Goal: Task Accomplishment & Management: Manage account settings

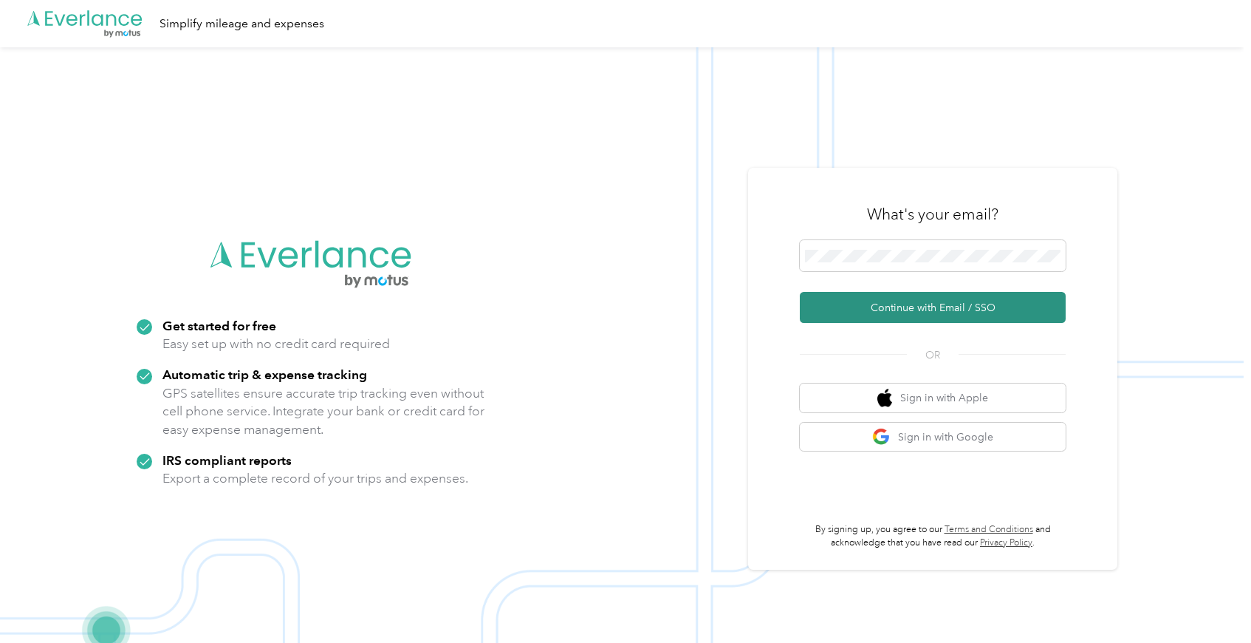
click at [873, 303] on button "Continue with Email / SSO" at bounding box center [933, 307] width 266 height 31
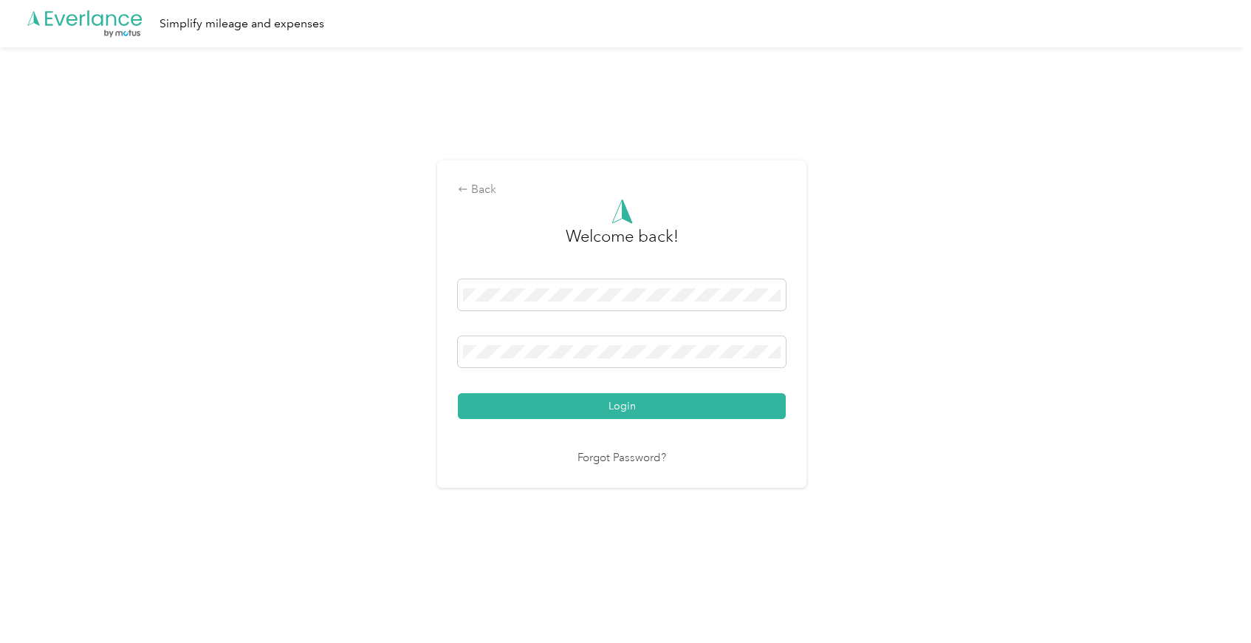
click at [549, 411] on button "Login" at bounding box center [622, 406] width 328 height 26
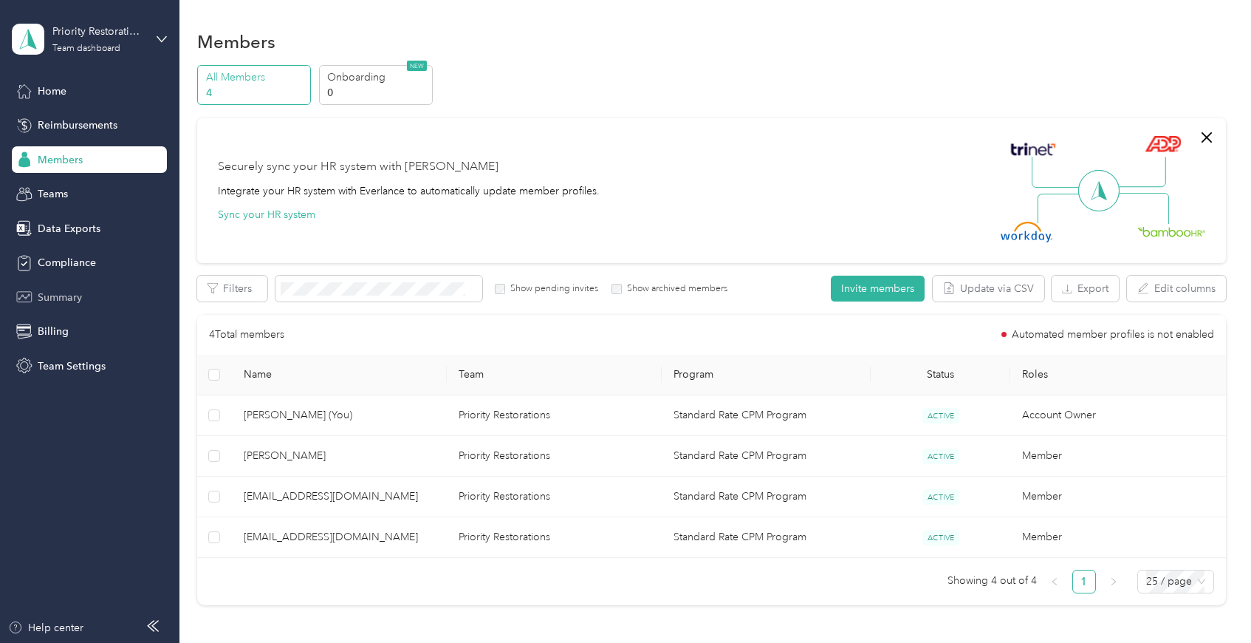
click at [51, 293] on span "Summary" at bounding box center [60, 298] width 44 height 16
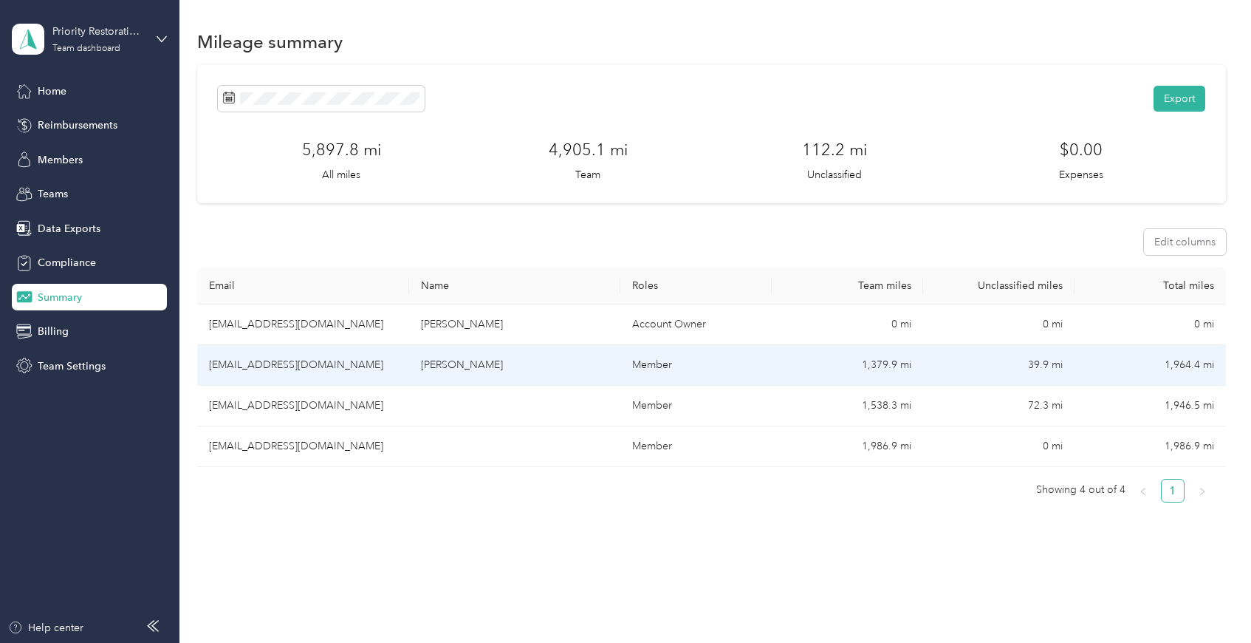
click at [289, 361] on td "dylanzgurich@gmail.com" at bounding box center [303, 365] width 212 height 41
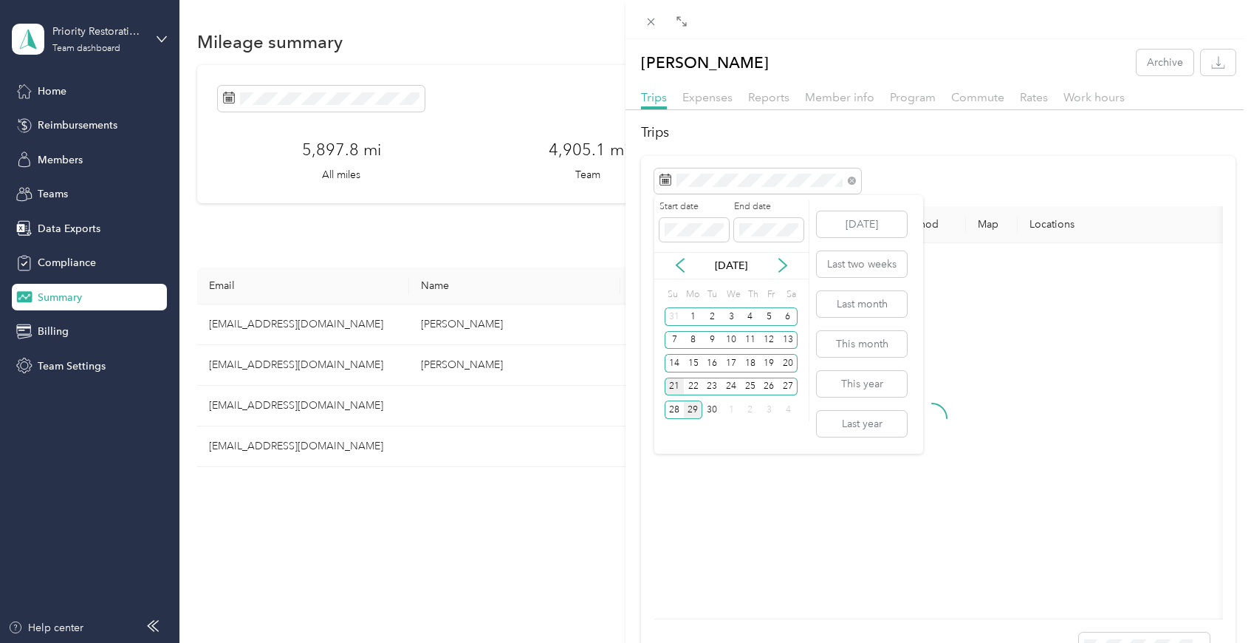
click at [675, 386] on div "21" at bounding box center [674, 386] width 19 height 18
click at [790, 385] on div "27" at bounding box center [787, 386] width 19 height 18
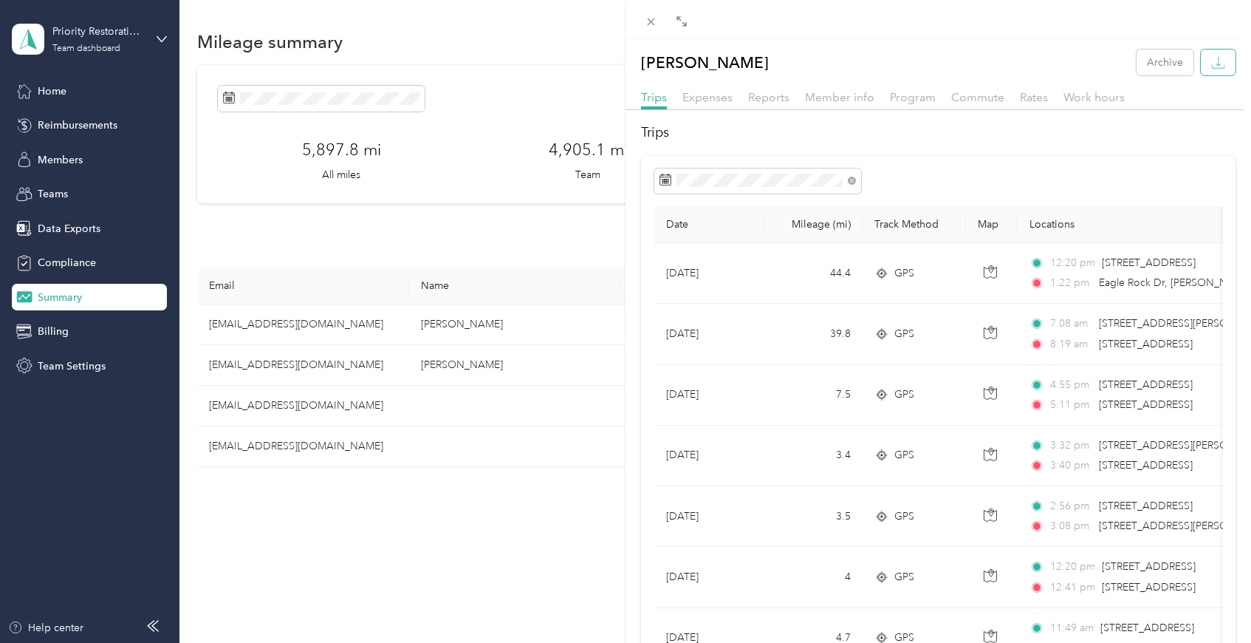
click at [1205, 72] on button "button" at bounding box center [1218, 62] width 35 height 26
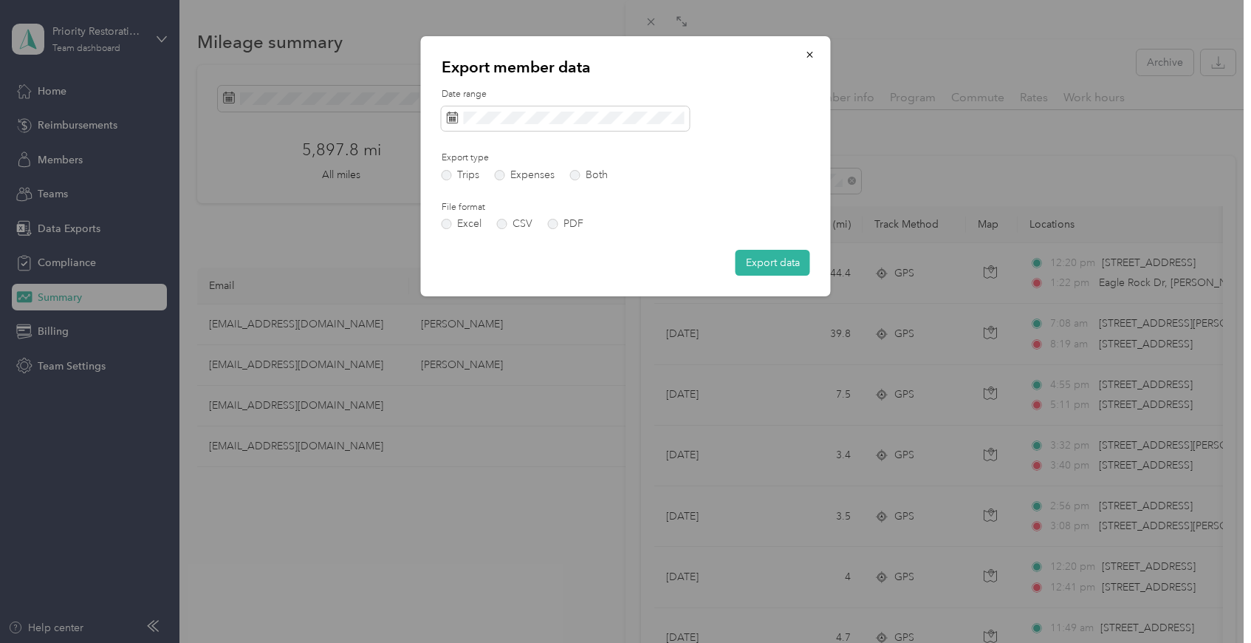
click at [728, 91] on label "Date range" at bounding box center [626, 94] width 369 height 13
click at [812, 51] on icon "button" at bounding box center [810, 54] width 10 height 10
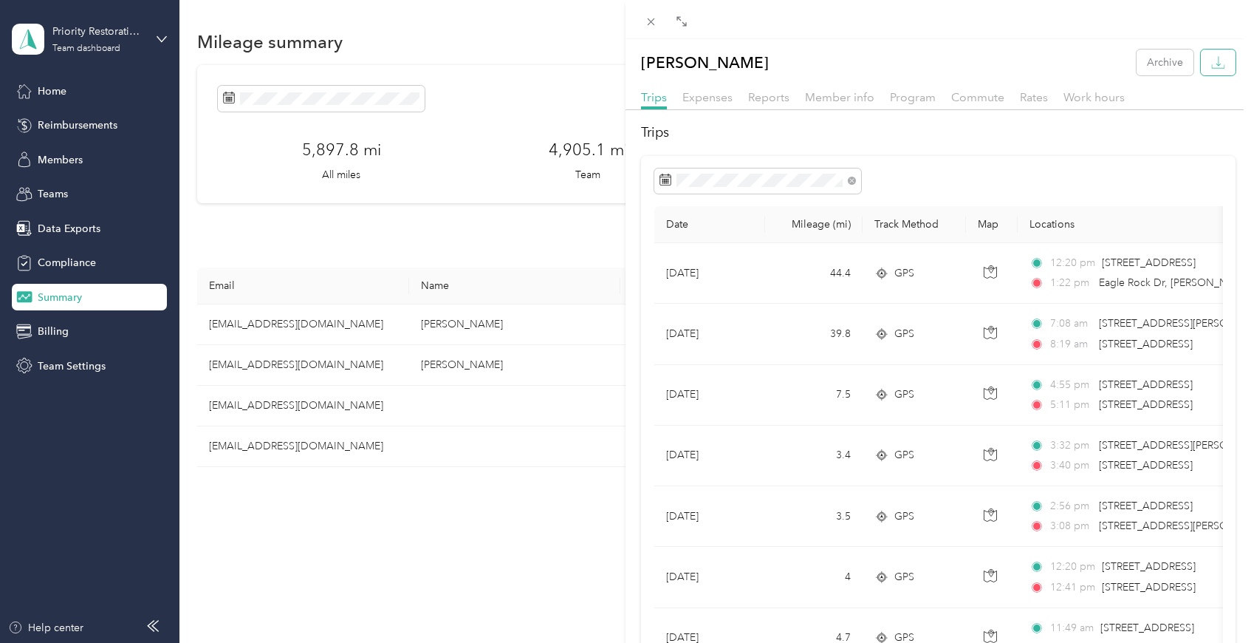
click at [1213, 64] on button "button" at bounding box center [1218, 62] width 35 height 26
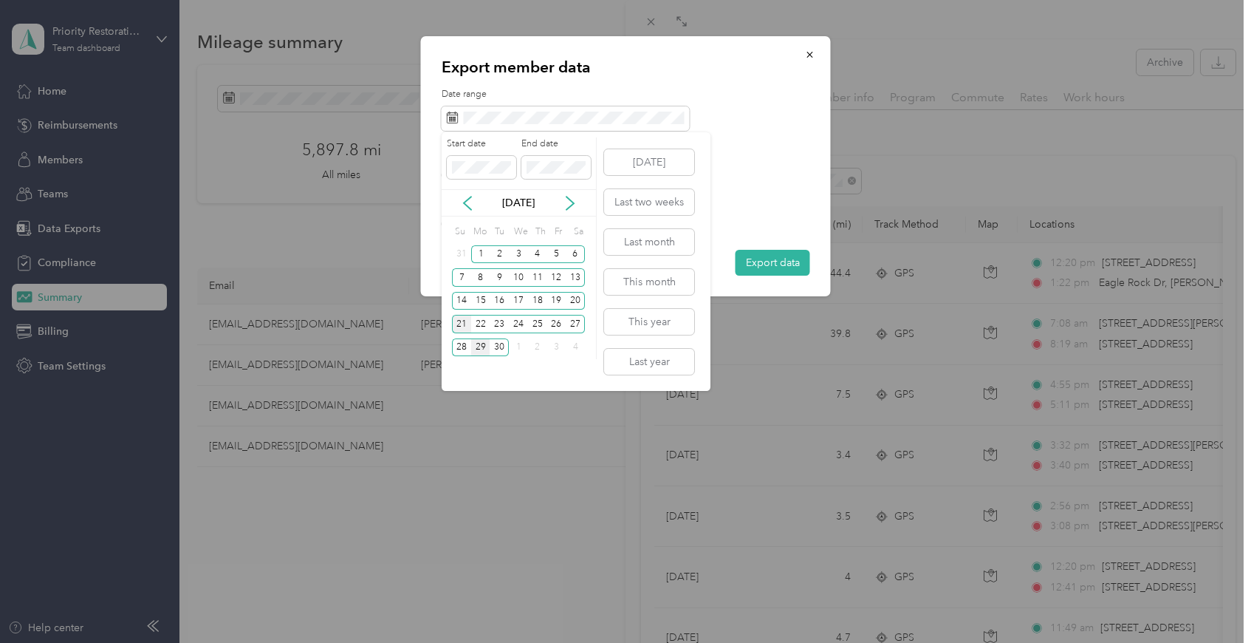
click at [457, 321] on div "21" at bounding box center [461, 324] width 19 height 18
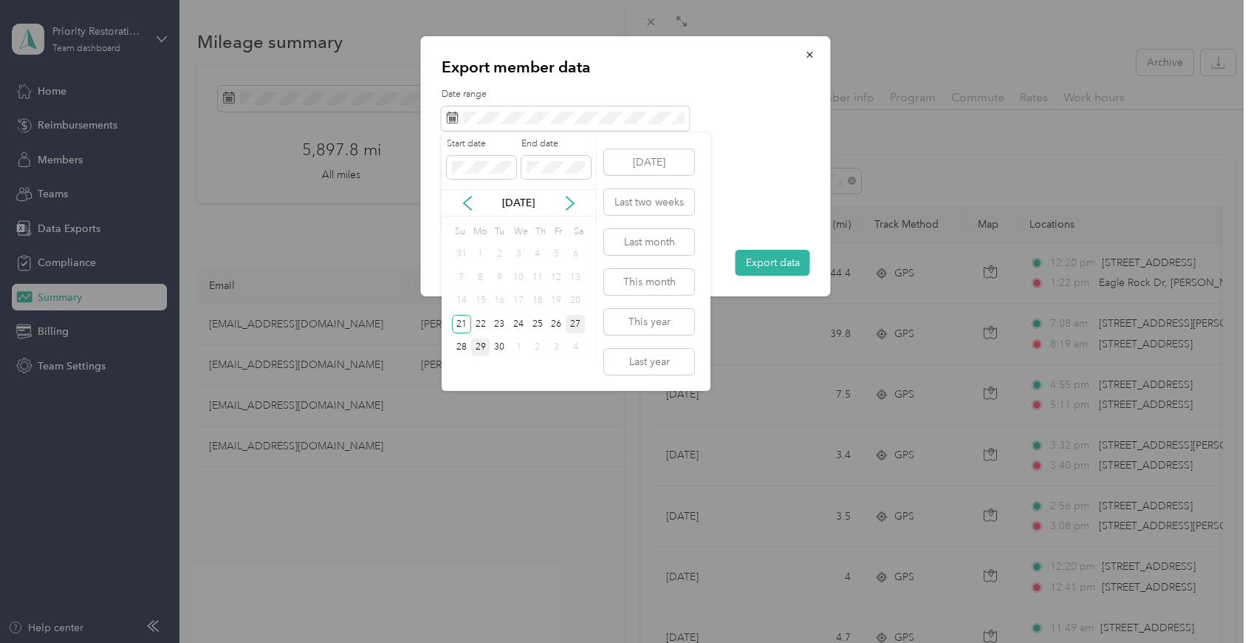
click at [575, 323] on div "27" at bounding box center [575, 324] width 19 height 18
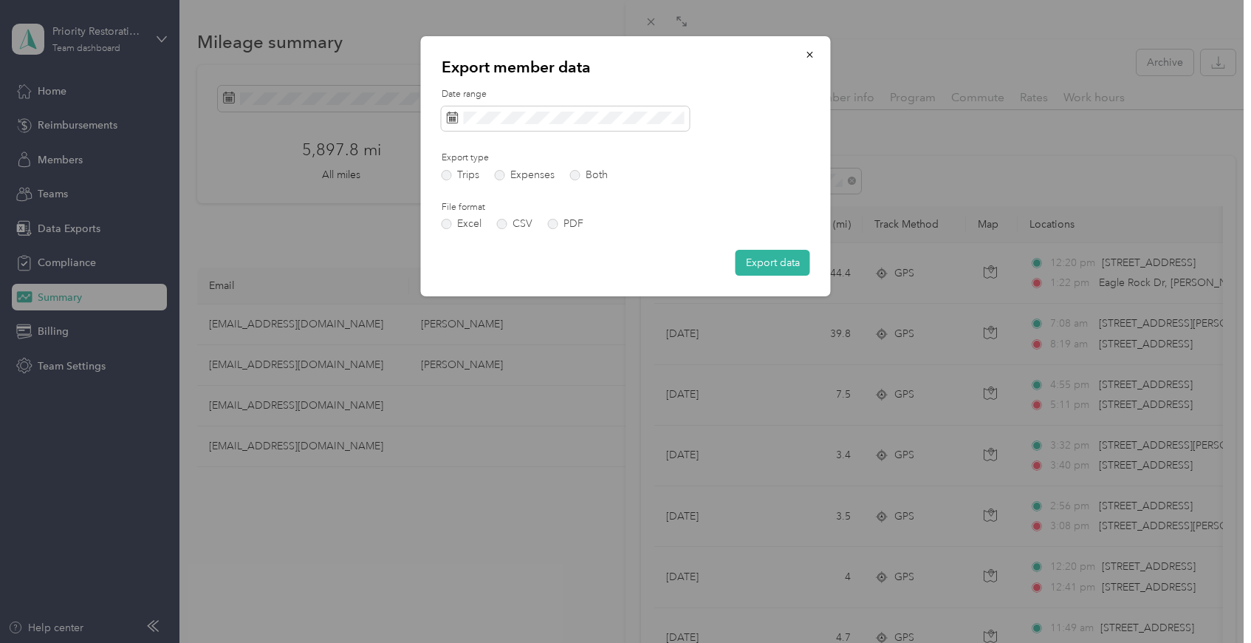
click at [547, 223] on div "Excel CSV PDF" at bounding box center [524, 224] width 165 height 10
click at [556, 225] on label "PDF" at bounding box center [565, 224] width 35 height 10
click at [750, 261] on button "Export data" at bounding box center [773, 263] width 75 height 26
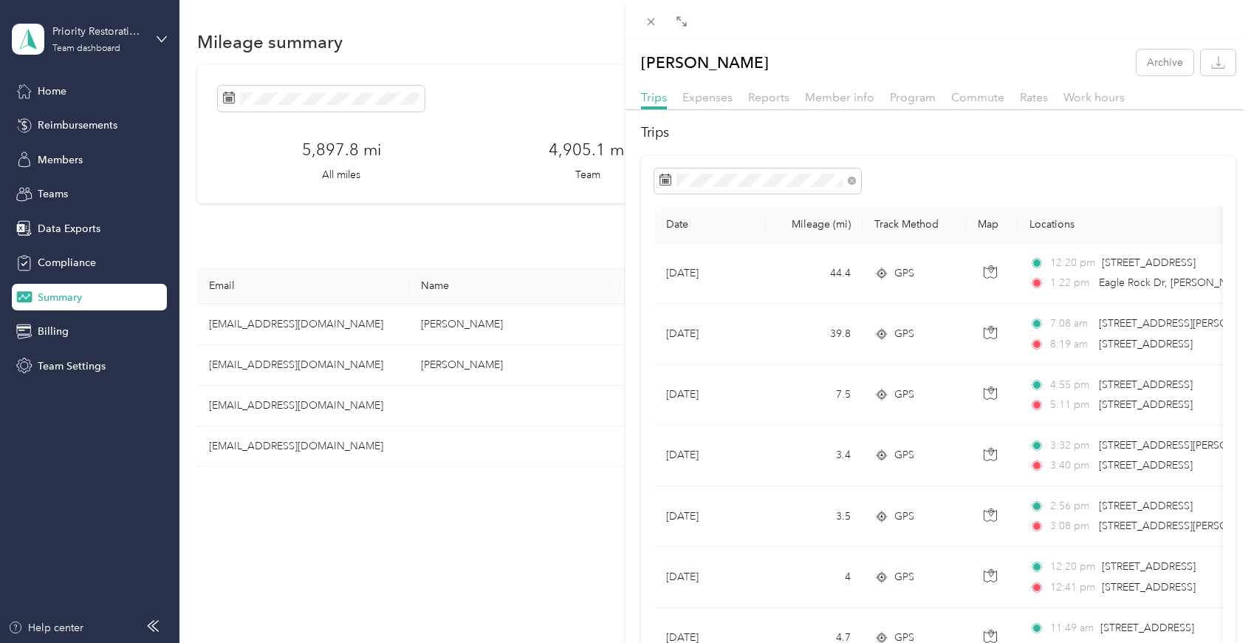
click at [365, 409] on div "Dylan Zgurich Archive Trips Expenses Reports Member info Program Commute Rates …" at bounding box center [625, 321] width 1251 height 643
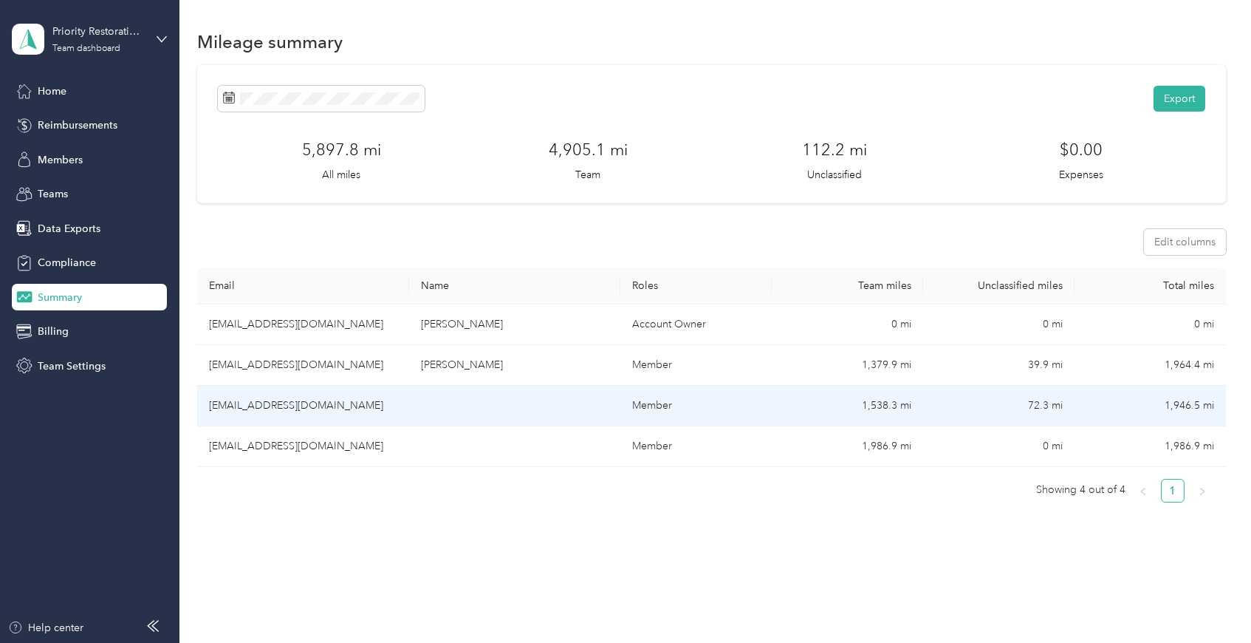
click at [365, 409] on td "brandonmyers808@yahoo.com" at bounding box center [303, 406] width 212 height 41
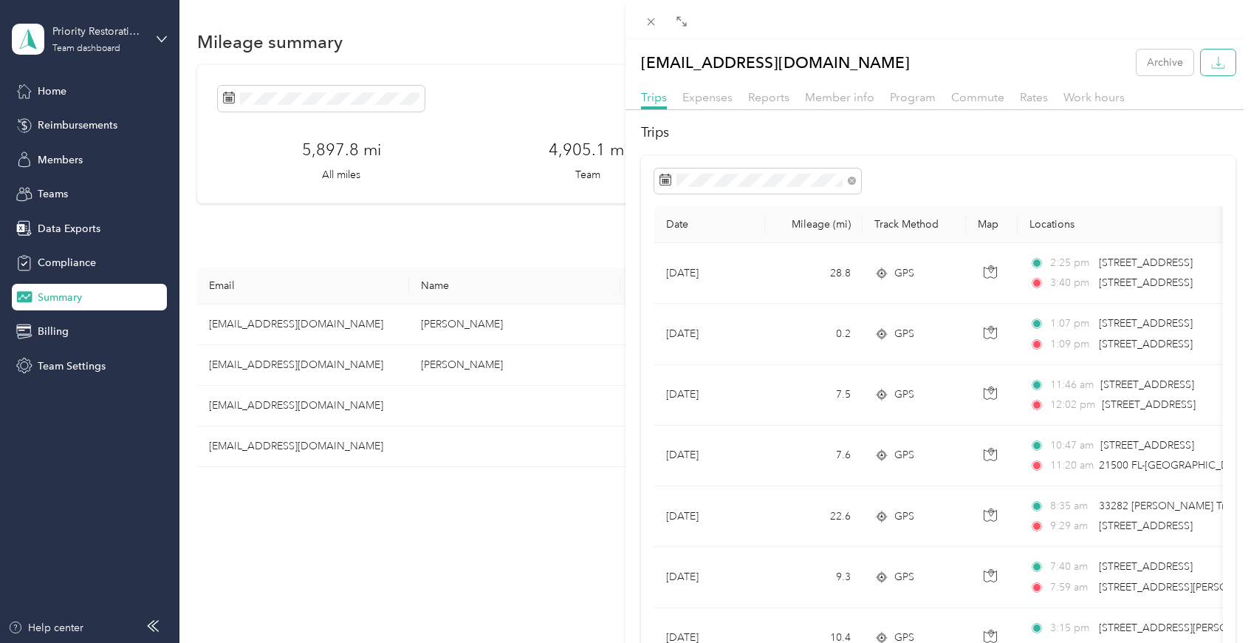
click at [1211, 67] on icon "button" at bounding box center [1218, 62] width 14 height 14
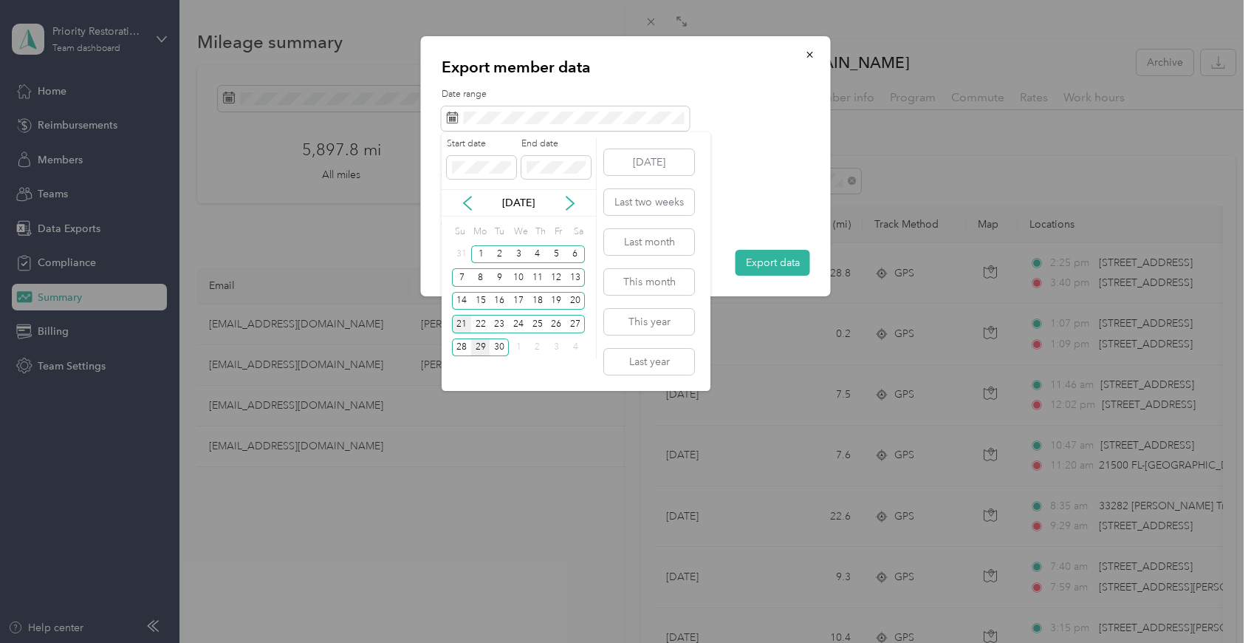
click at [459, 326] on div "21" at bounding box center [461, 324] width 19 height 18
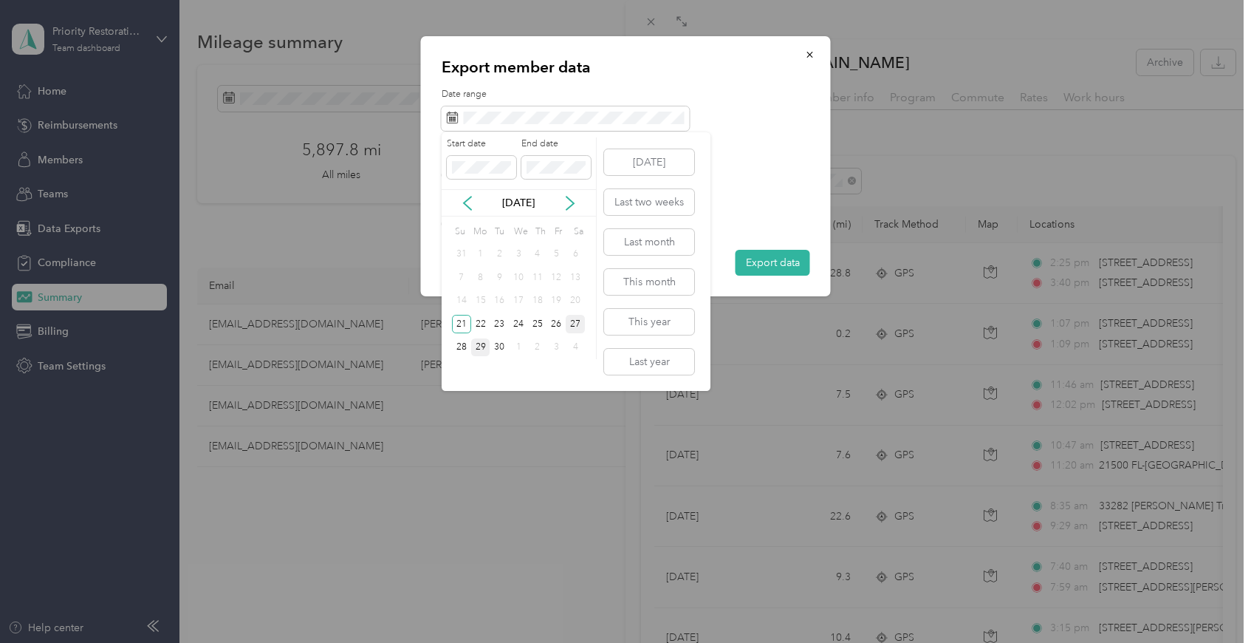
click at [569, 324] on div "27" at bounding box center [575, 324] width 19 height 18
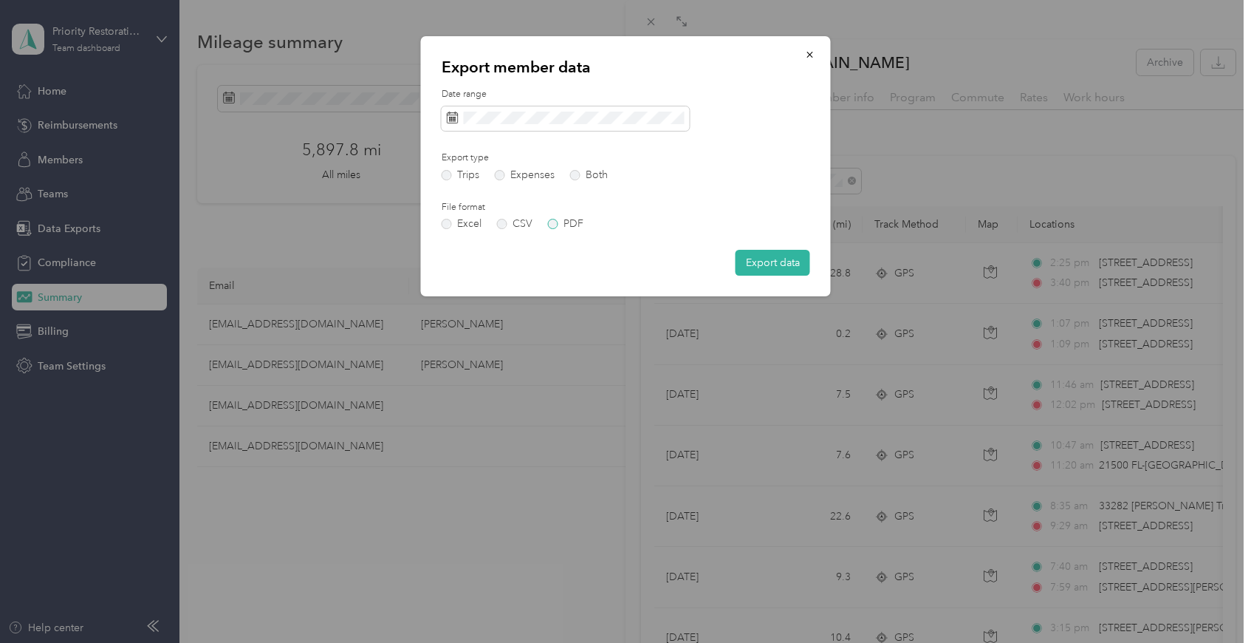
click at [558, 227] on label "PDF" at bounding box center [565, 224] width 35 height 10
click at [801, 269] on button "Export data" at bounding box center [773, 263] width 75 height 26
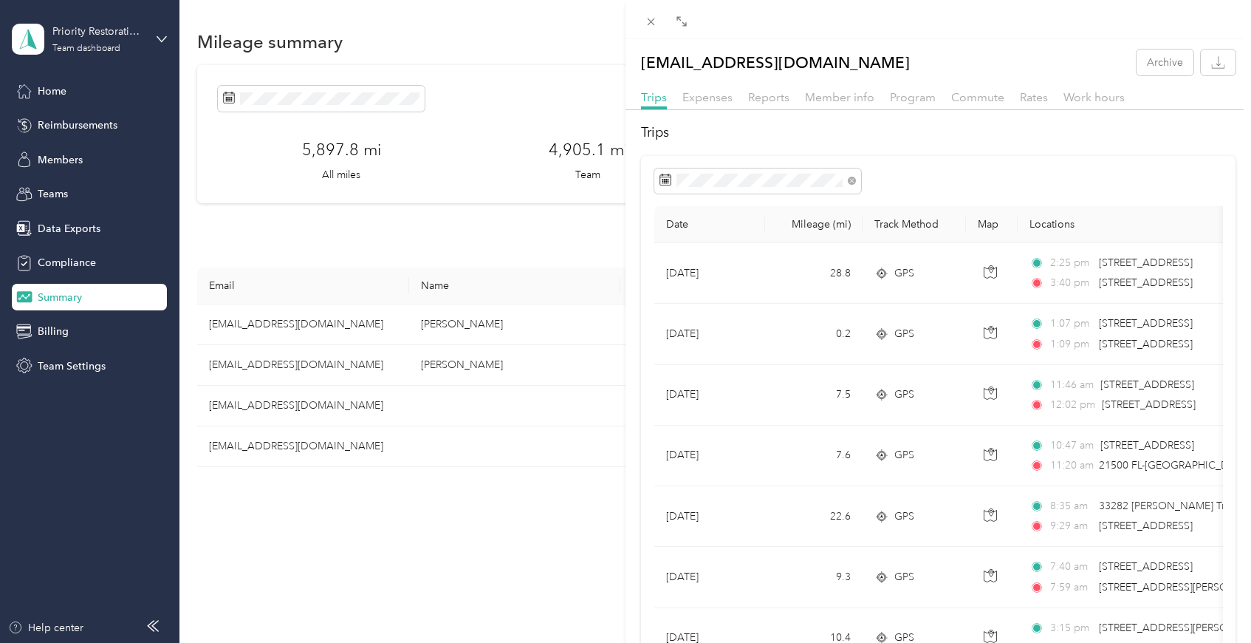
click at [259, 442] on div "brandonmyers808@yahoo.com Archive Trips Expenses Reports Member info Program Co…" at bounding box center [625, 321] width 1251 height 643
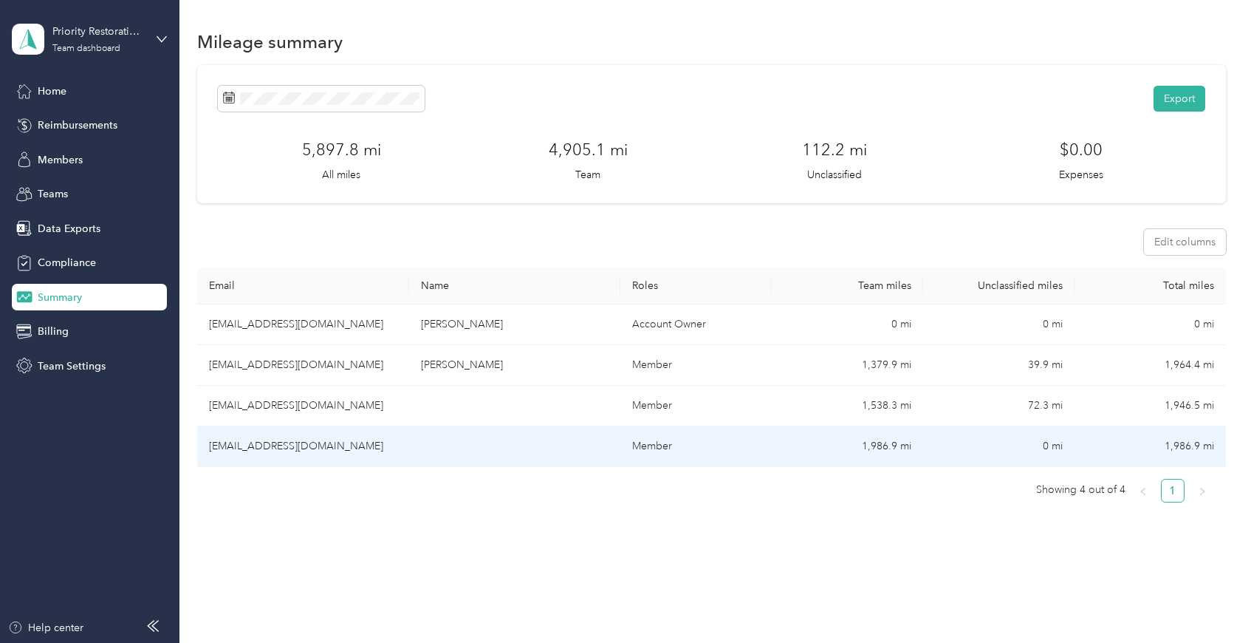
click at [259, 442] on td "dave72293@gmail.com" at bounding box center [303, 446] width 212 height 41
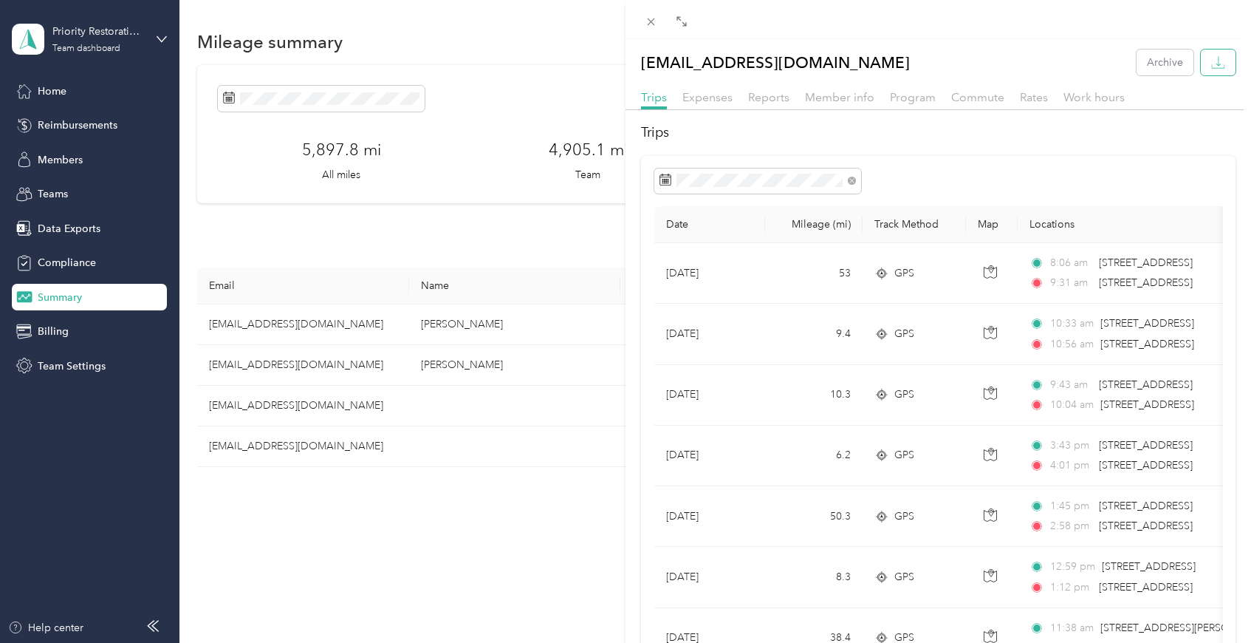
click at [1211, 66] on icon "button" at bounding box center [1218, 62] width 14 height 14
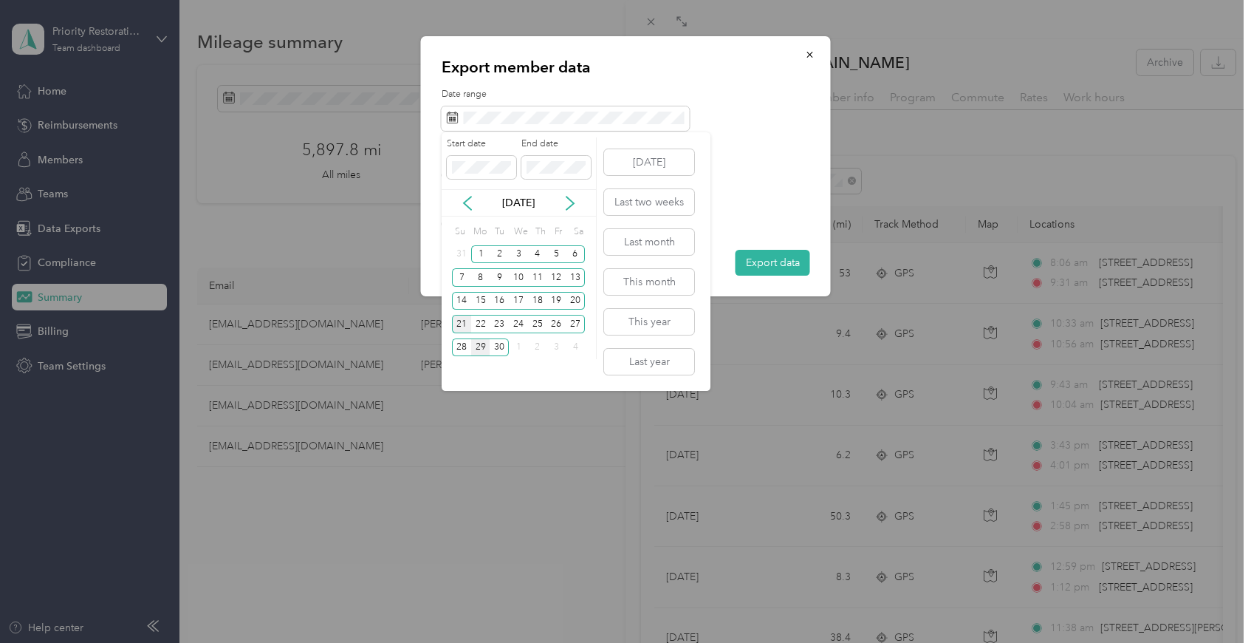
click at [463, 323] on div "21" at bounding box center [461, 324] width 19 height 18
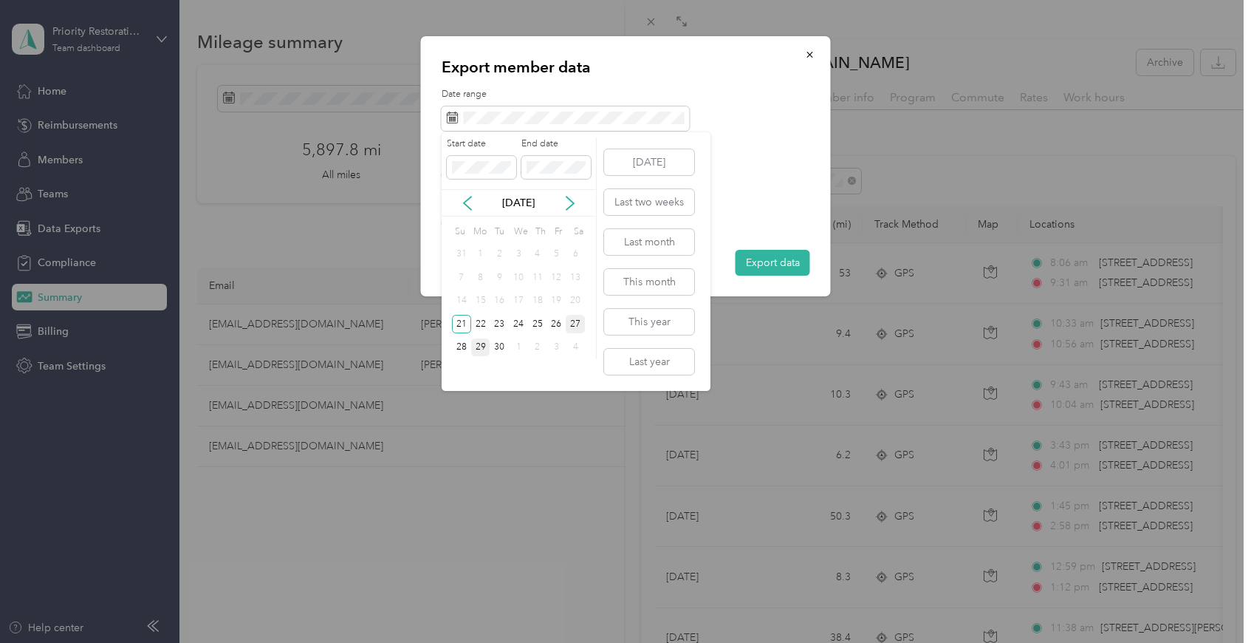
click at [576, 321] on div "27" at bounding box center [575, 324] width 19 height 18
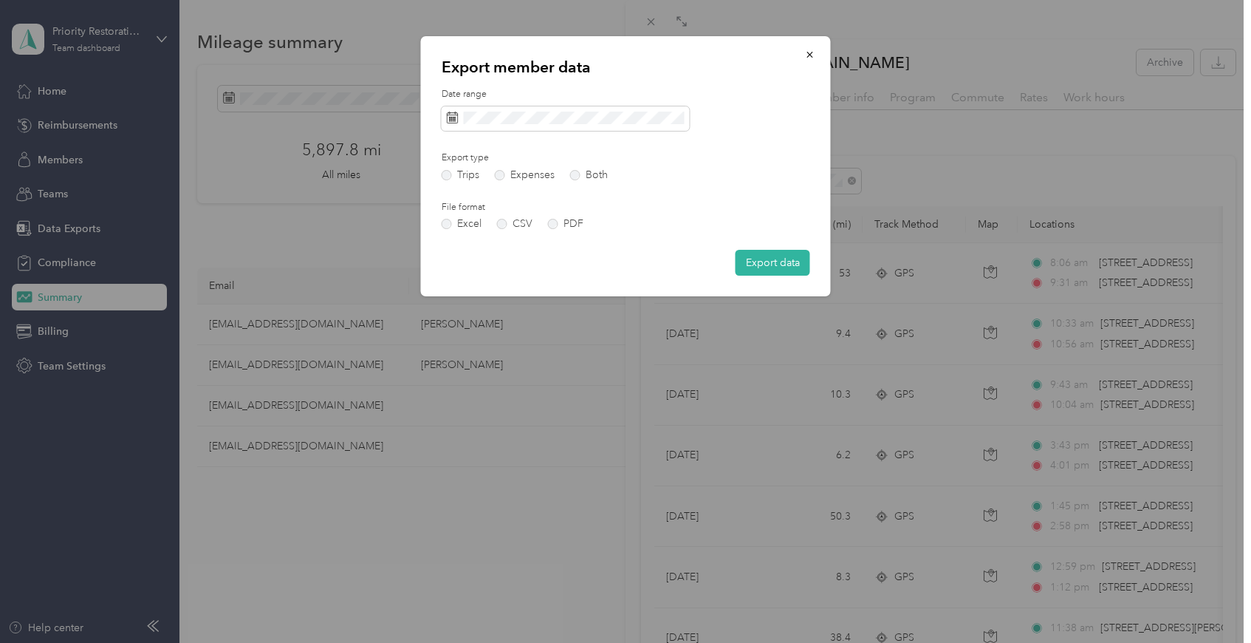
click at [560, 231] on div "Date range Export type Trips Expenses Both File format Excel CSV PDF Export data" at bounding box center [626, 182] width 369 height 188
click at [555, 223] on label "PDF" at bounding box center [565, 224] width 35 height 10
click at [778, 265] on button "Export data" at bounding box center [773, 263] width 75 height 26
